Goal: Task Accomplishment & Management: Use online tool/utility

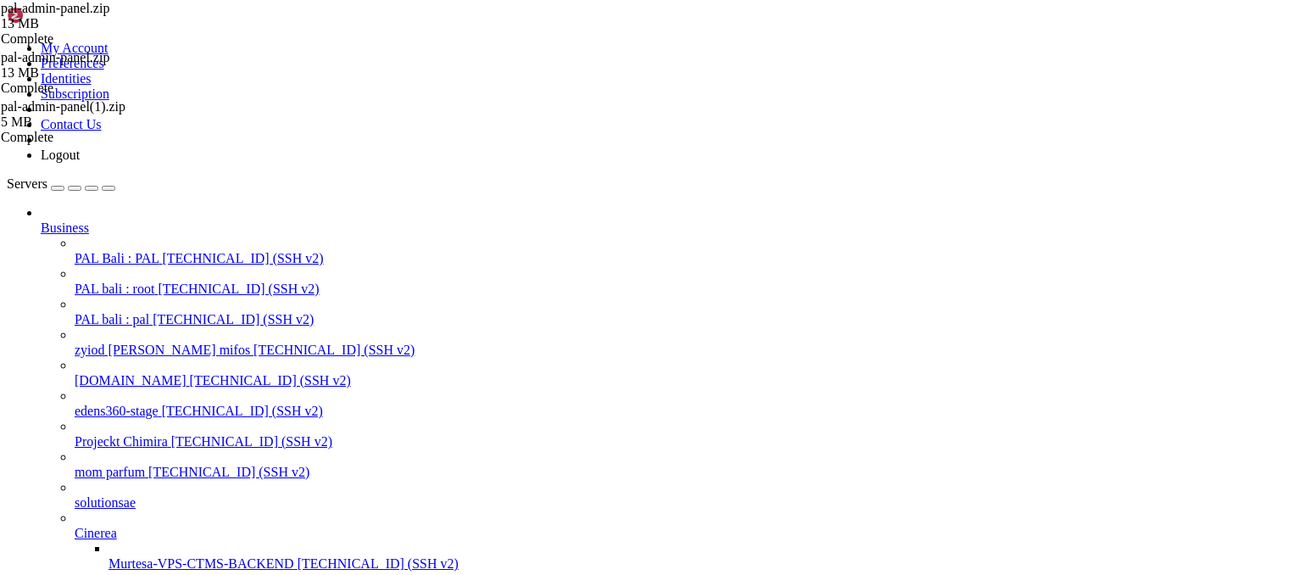
scroll to position [85033, 0]
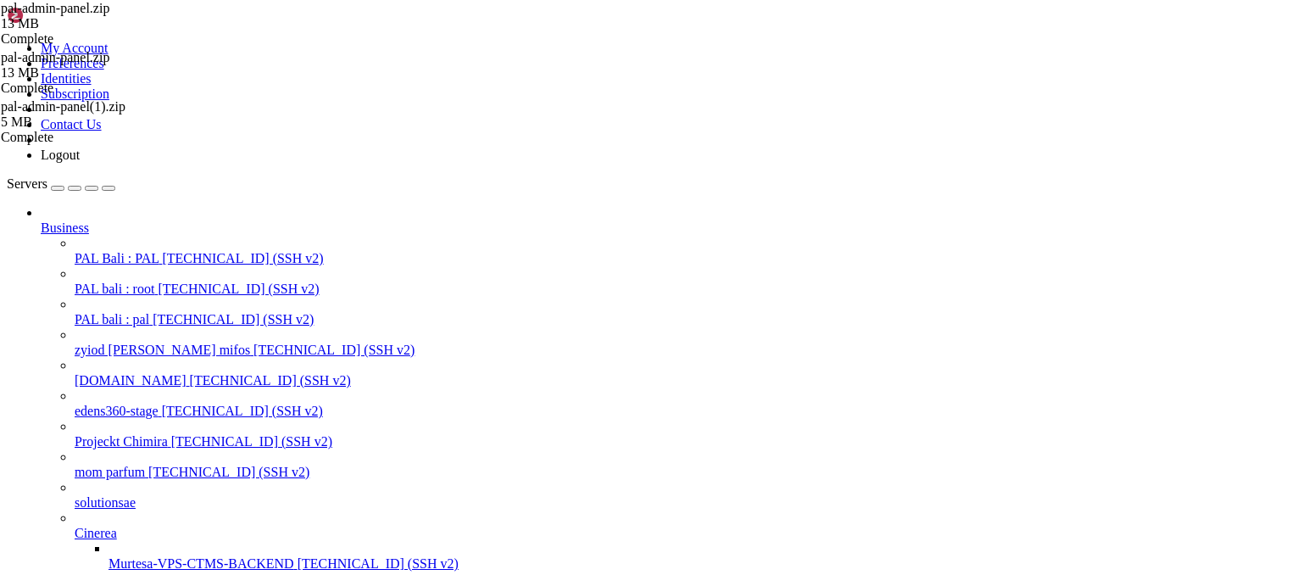
scroll to position [0, 0]
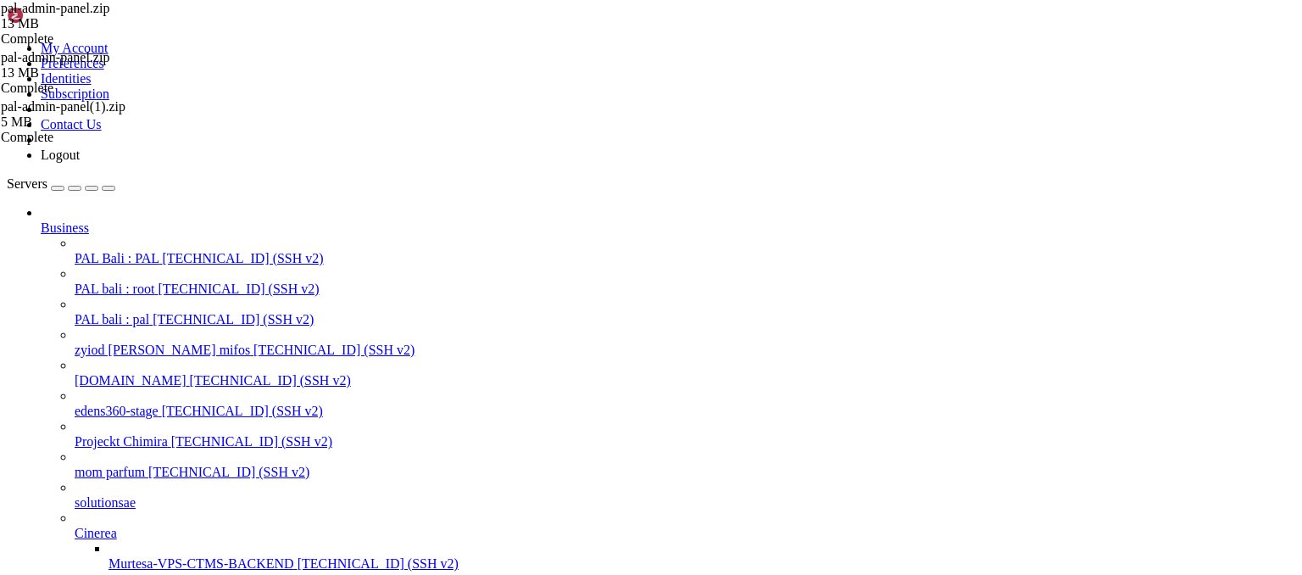
scroll to position [368, 0]
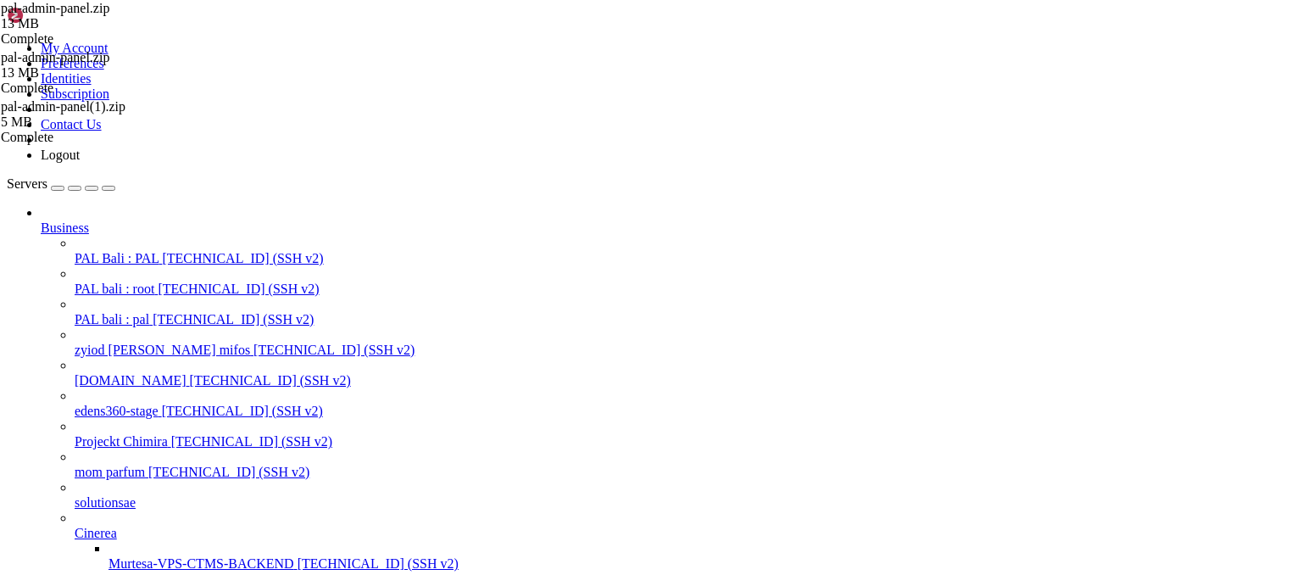
scroll to position [8825, 0]
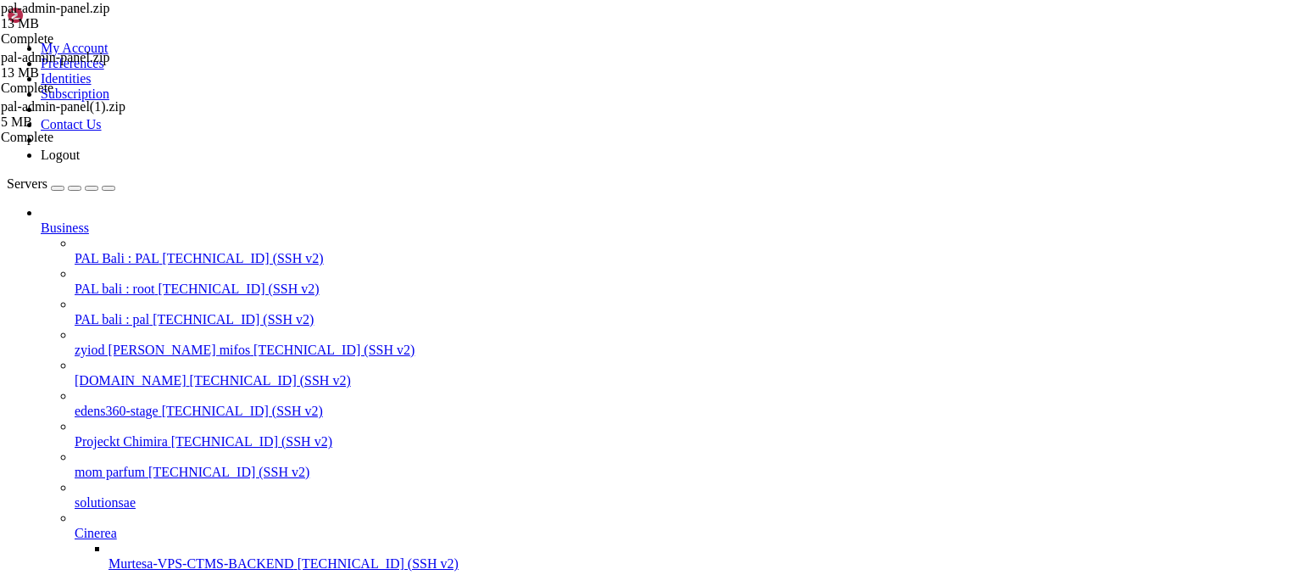
scroll to position [9108, 0]
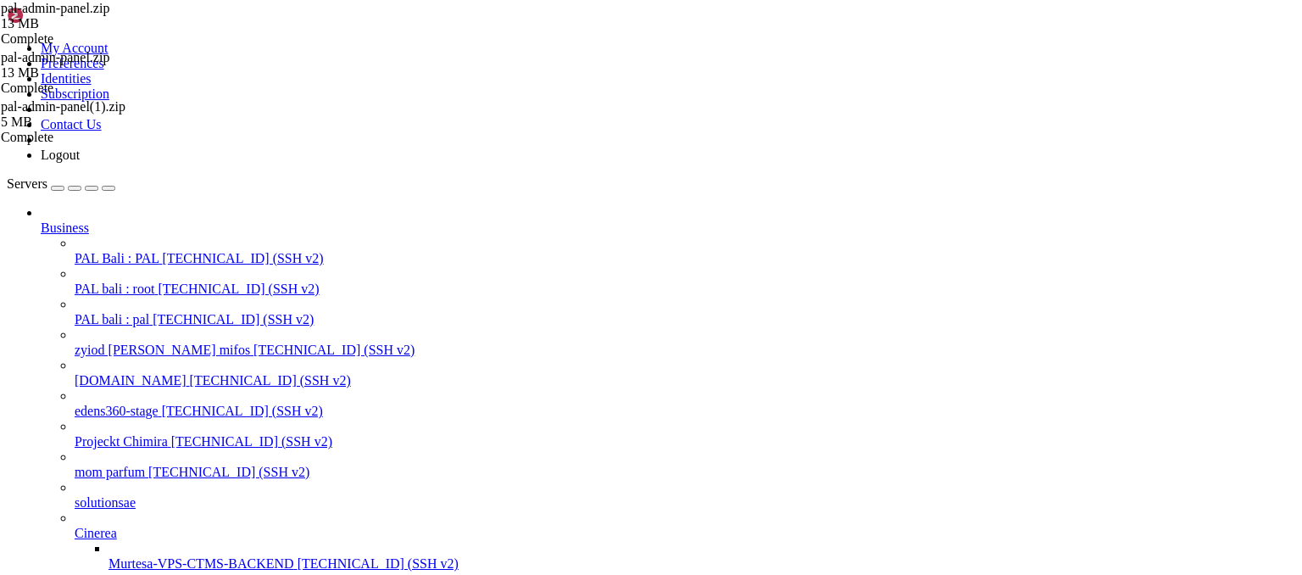
scroll to position [9278, 0]
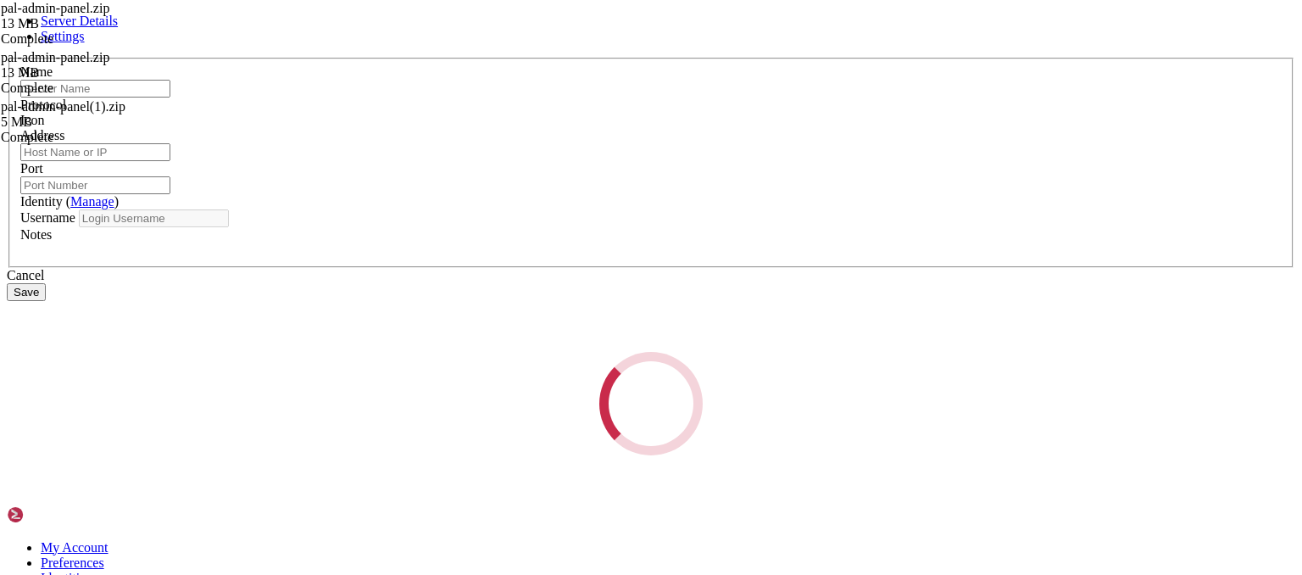
type input "[DATE] CTMS"
type input "[TECHNICAL_ID]"
type input "22"
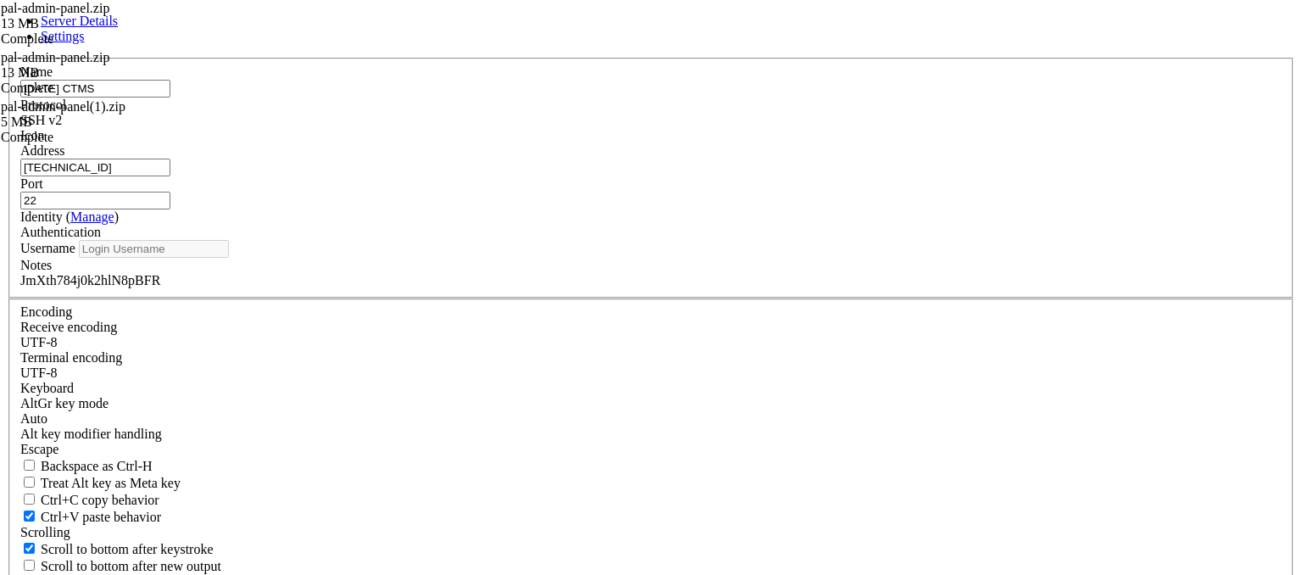
type input "root"
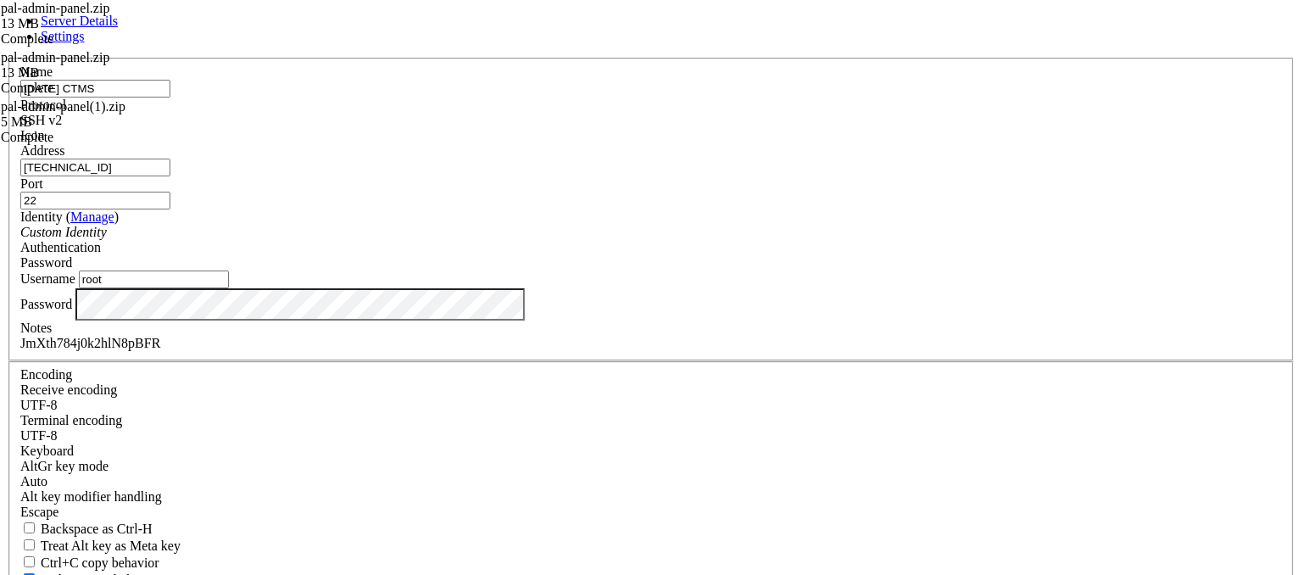
click at [52, 335] on label "Notes" at bounding box center [35, 328] width 31 height 14
click at [541, 351] on div "JmXth784j0k2hlN8pBFR" at bounding box center [651, 343] width 1262 height 15
copy div "JmXth784j0k2hlN8pBFR"
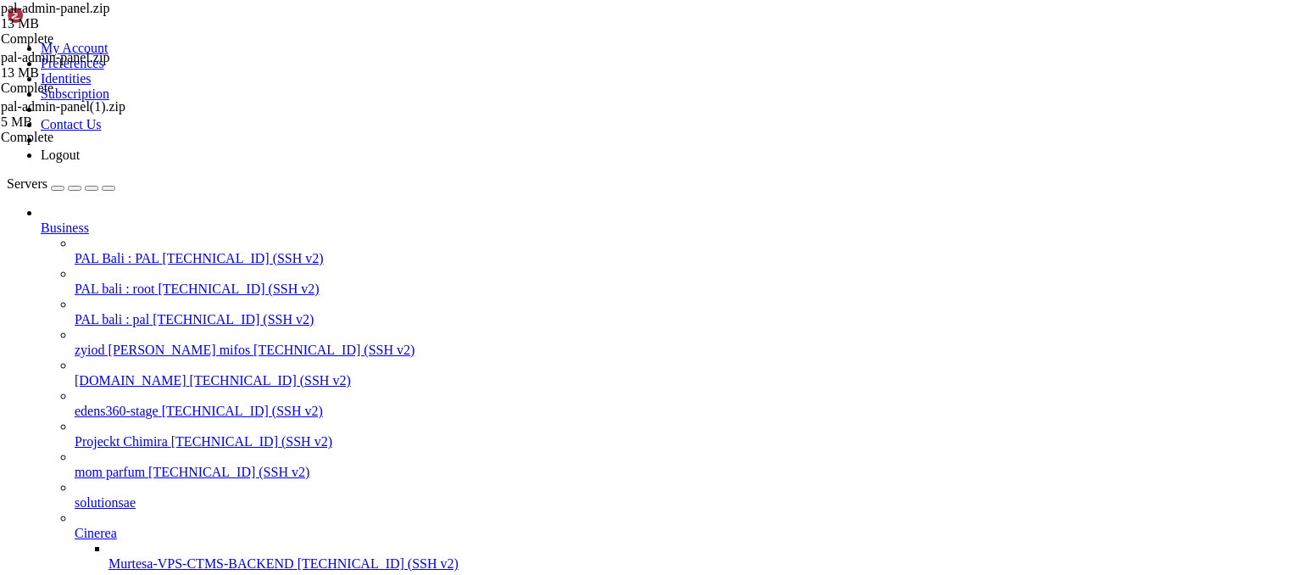
scroll to position [24152, 0]
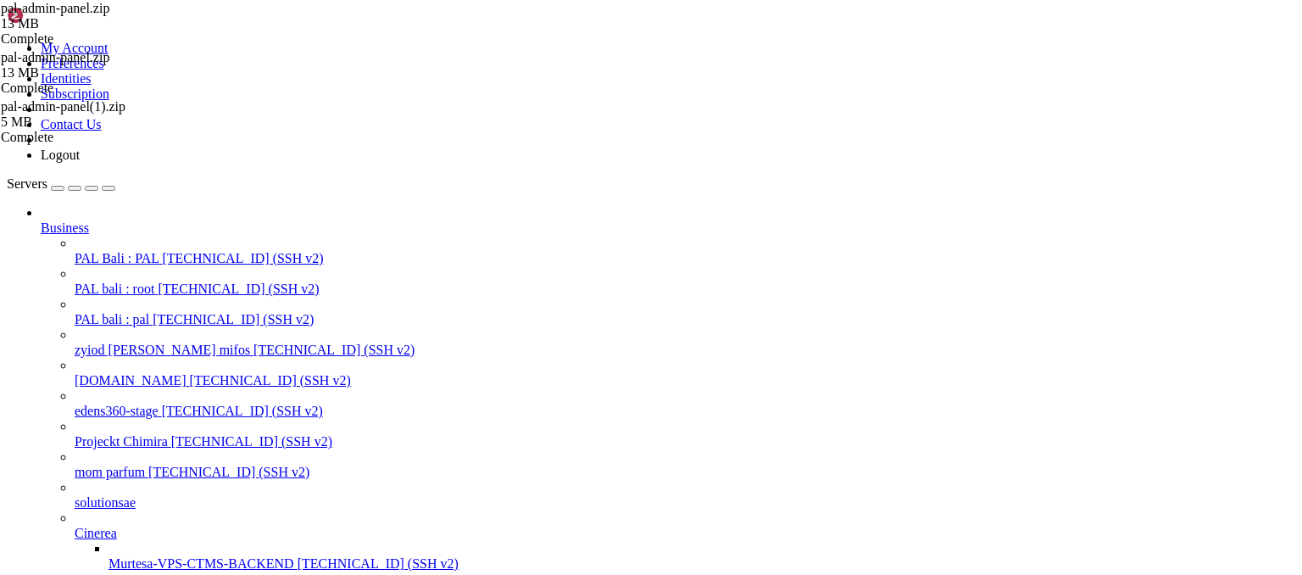
scroll to position [43628, 0]
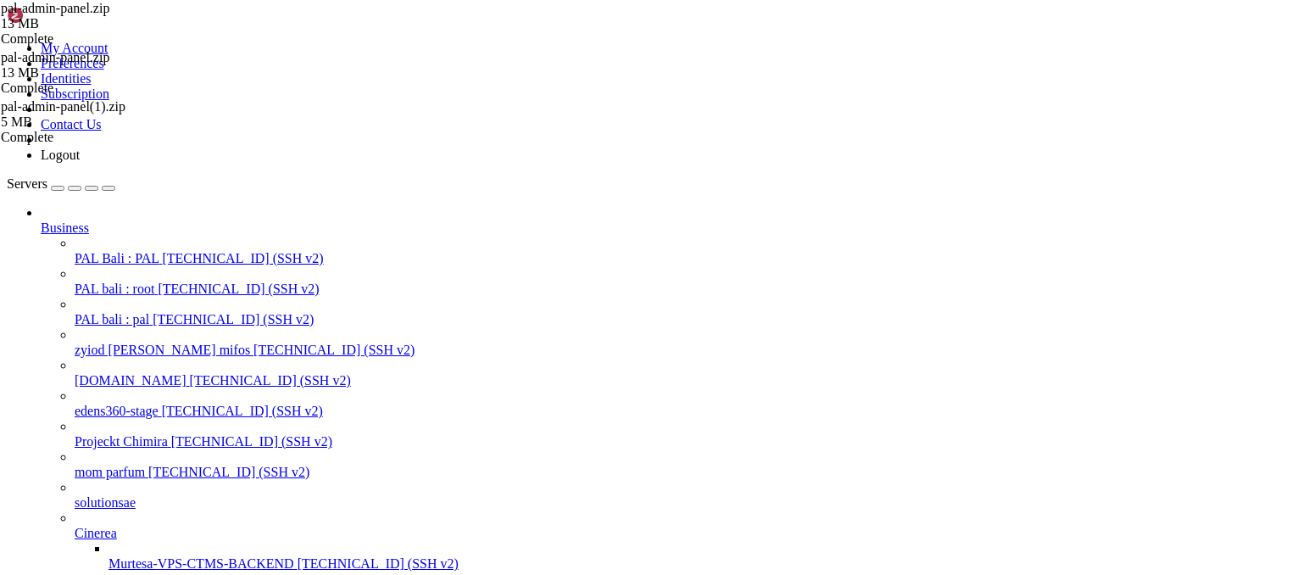
scroll to position [47113, 0]
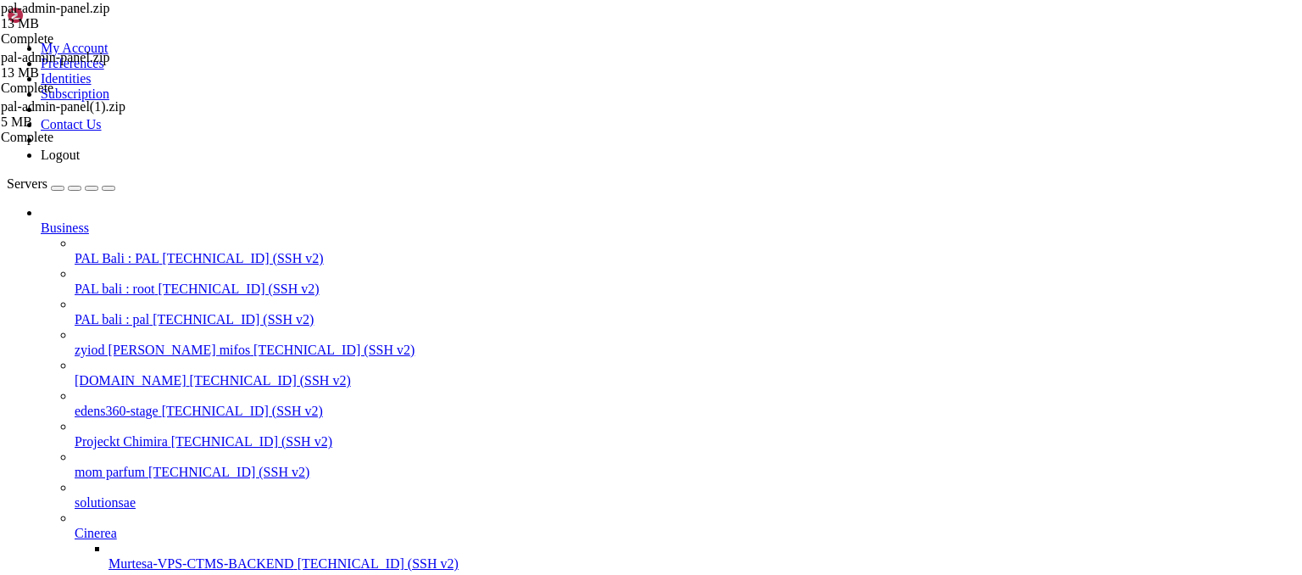
scroll to position [54068, 0]
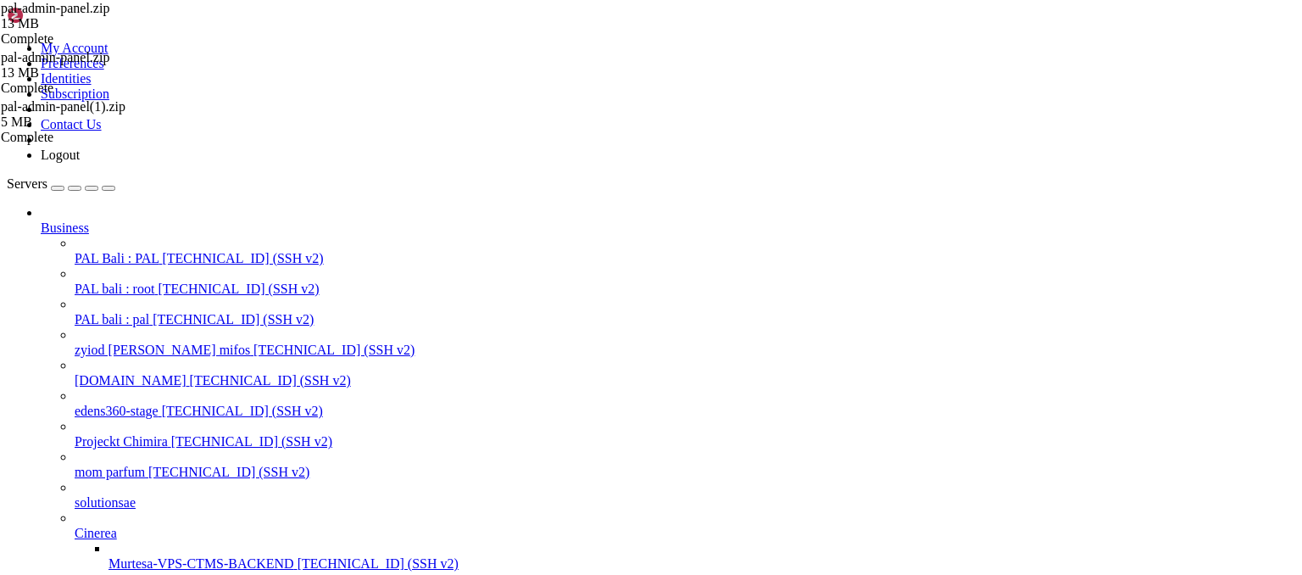
scroll to position [55612, 0]
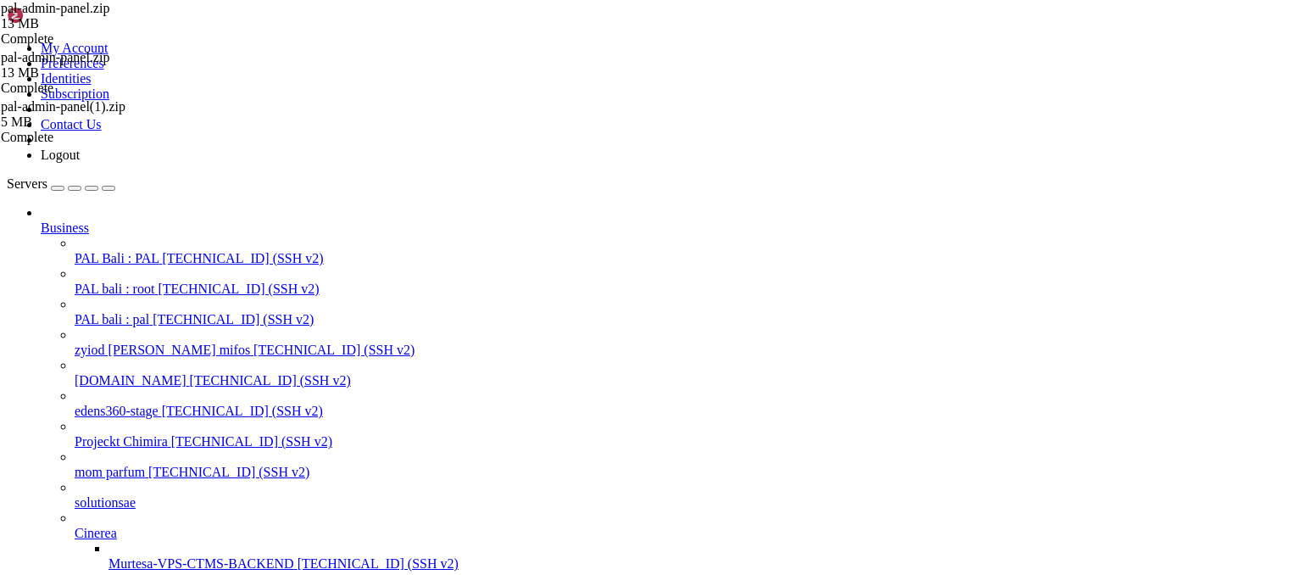
scroll to position [90402, 0]
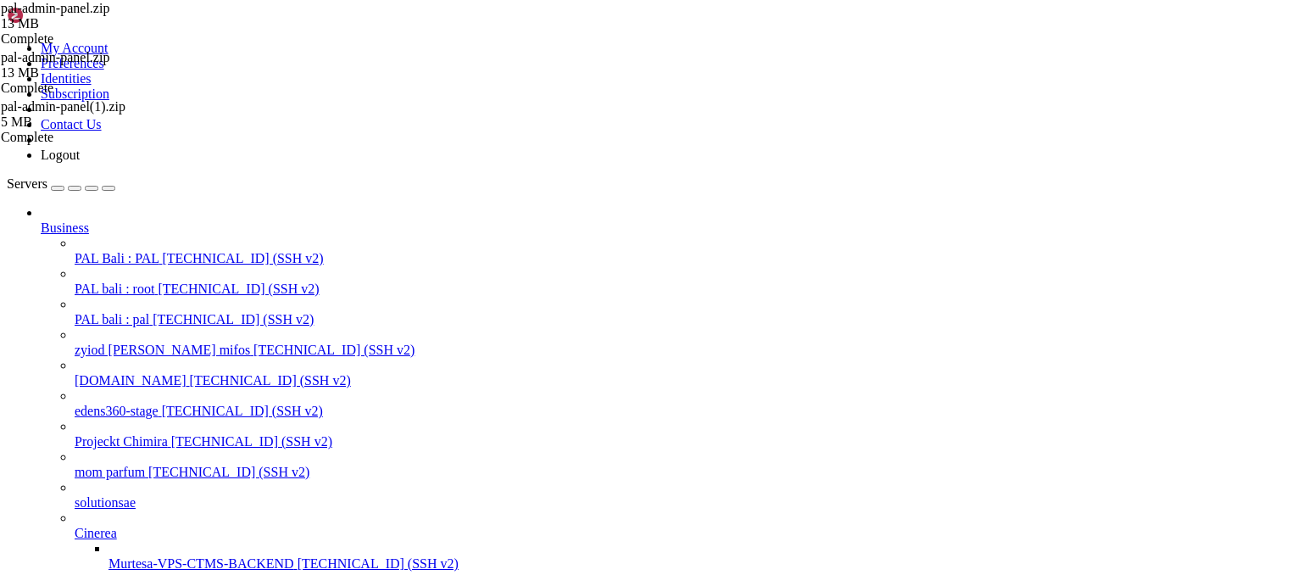
scroll to position [90444, 0]
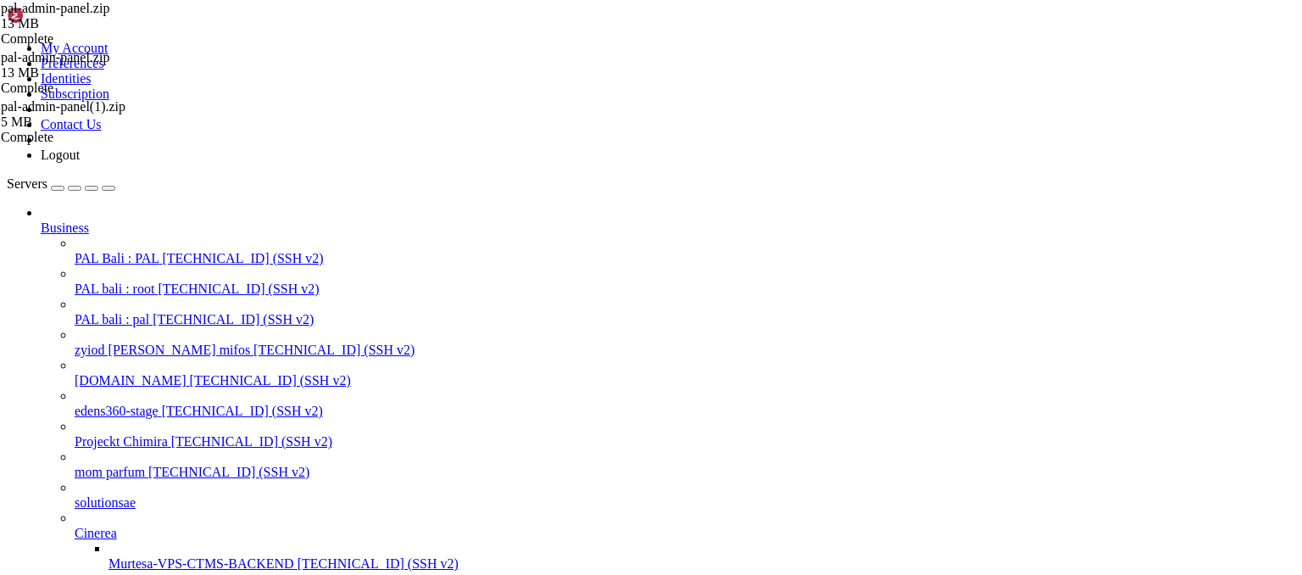
scroll to position [90501, 0]
